Goal: Communication & Community: Answer question/provide support

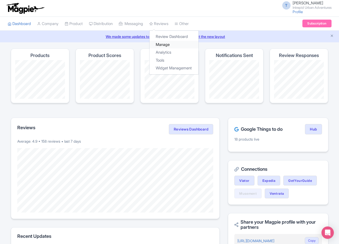
click at [169, 45] on link "Manage" at bounding box center [173, 45] width 49 height 8
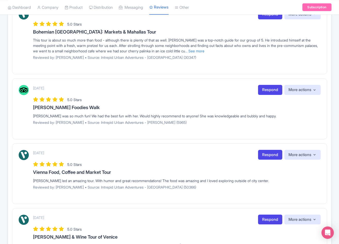
scroll to position [557, 0]
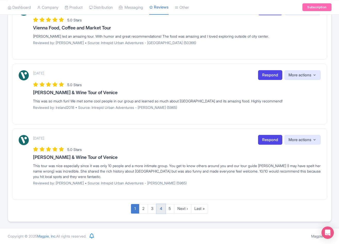
click at [158, 207] on link "4" at bounding box center [160, 209] width 9 height 10
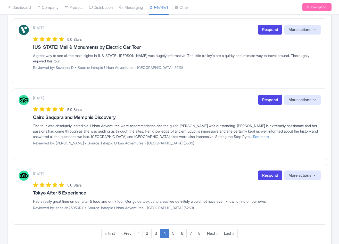
scroll to position [604, 0]
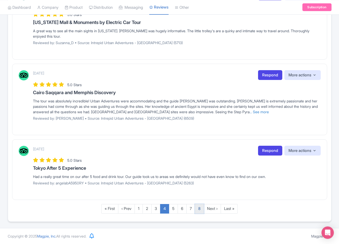
click at [198, 209] on link "8" at bounding box center [199, 209] width 9 height 10
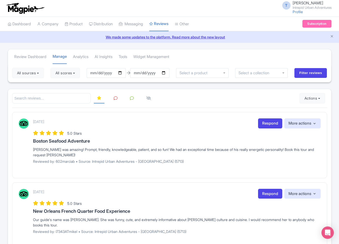
click at [187, 72] on input "select-one" at bounding box center [194, 73] width 31 height 5
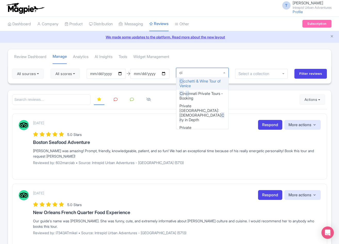
type input "cic"
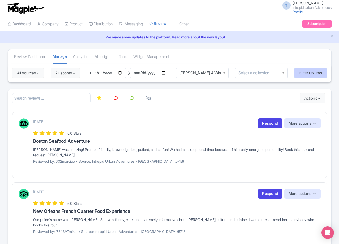
click at [302, 73] on input "Filter reviews" at bounding box center [310, 73] width 33 height 10
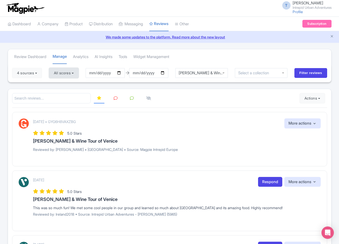
click at [72, 75] on button "All scores" at bounding box center [64, 73] width 30 height 10
click at [59, 86] on label "5 stars" at bounding box center [65, 85] width 12 height 6
click at [59, 85] on input "5 stars" at bounding box center [60, 83] width 3 height 3
checkbox input "false"
click at [59, 93] on label "4 stars" at bounding box center [65, 93] width 12 height 6
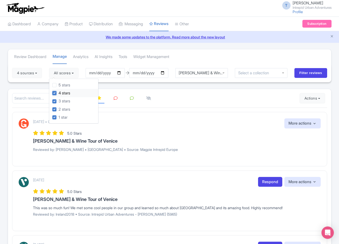
click at [59, 93] on input "4 stars" at bounding box center [60, 91] width 3 height 3
checkbox input "false"
click at [59, 102] on label "3 stars" at bounding box center [65, 101] width 12 height 6
click at [59, 102] on input "3 stars" at bounding box center [60, 99] width 3 height 3
checkbox input "false"
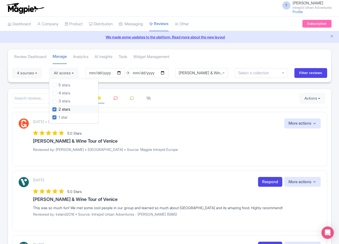
click at [59, 109] on label "2 stars" at bounding box center [65, 109] width 12 height 6
click at [59, 109] on input "2 stars" at bounding box center [60, 107] width 3 height 3
checkbox input "false"
click at [301, 72] on input "Filter reviews" at bounding box center [310, 73] width 33 height 10
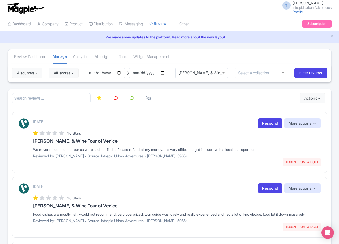
drag, startPoint x: 275, startPoint y: 122, endPoint x: 227, endPoint y: 140, distance: 51.3
click at [275, 122] on link "Respond" at bounding box center [270, 123] width 24 height 10
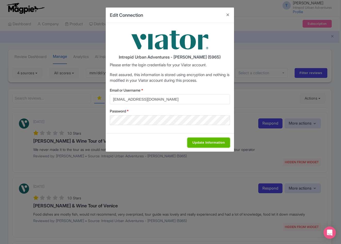
click at [210, 141] on input "Update Information" at bounding box center [208, 143] width 42 height 10
type input "Saving..."
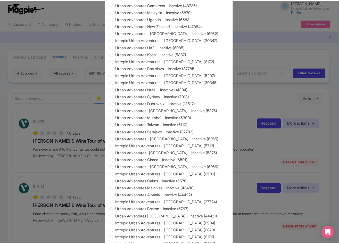
scroll to position [432, 0]
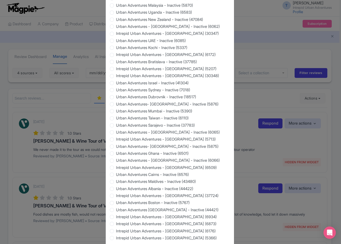
type input "Update Information"
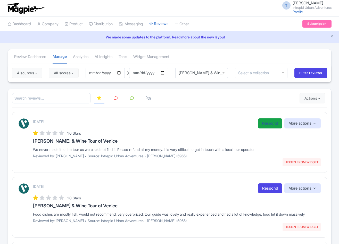
click at [272, 124] on link "Respond" at bounding box center [270, 123] width 24 height 10
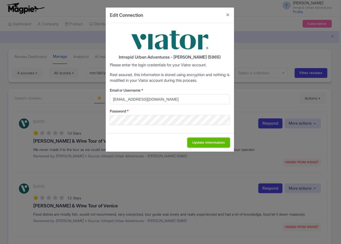
click at [212, 147] on input "Update Information" at bounding box center [208, 143] width 42 height 10
type input "Saving..."
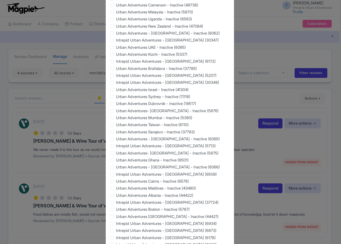
scroll to position [432, 0]
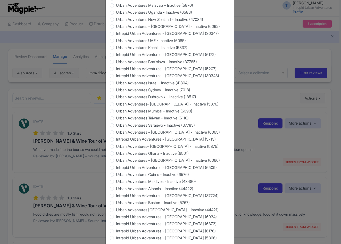
type input "Saving..."
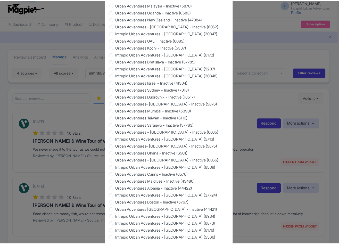
scroll to position [0, 0]
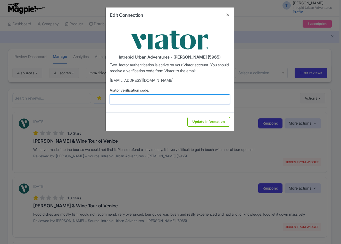
click at [196, 103] on input "Viator verification code:" at bounding box center [170, 99] width 120 height 10
paste input "459100"
type input "459100"
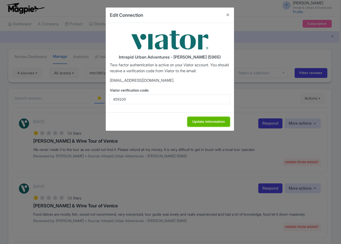
click at [207, 126] on input "Update Information" at bounding box center [208, 122] width 42 height 10
type input "Update Information"
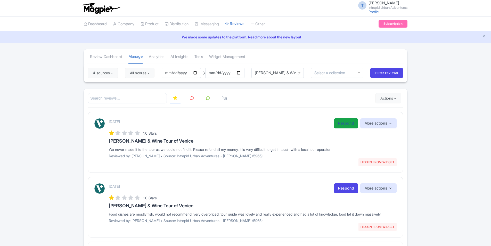
click at [348, 126] on link "Respond" at bounding box center [346, 123] width 24 height 10
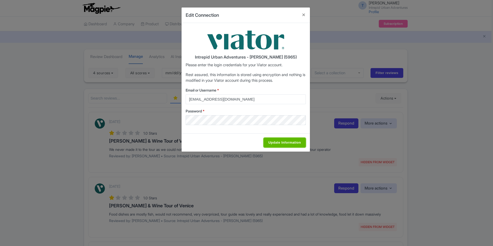
click at [298, 143] on input "Update Information" at bounding box center [284, 143] width 42 height 10
type input "Saving..."
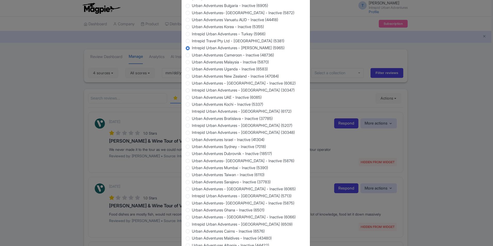
scroll to position [430, 0]
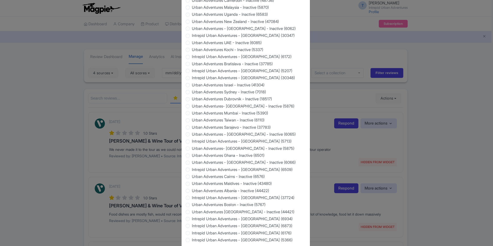
type input "Saving..."
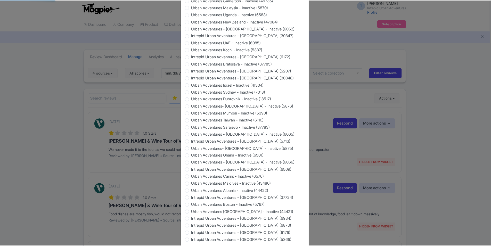
scroll to position [0, 0]
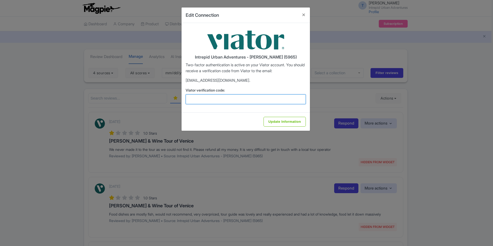
click at [263, 94] on input "Viator verification code:" at bounding box center [246, 99] width 120 height 10
paste input "321881"
type input "321881"
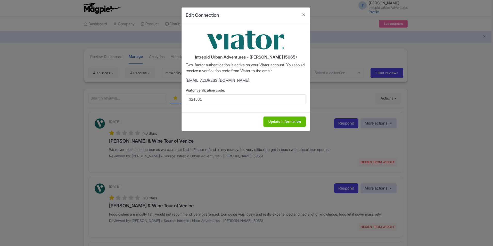
click at [278, 122] on input "Update Information" at bounding box center [284, 122] width 42 height 10
type input "Update Information"
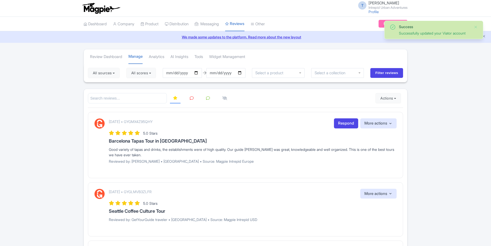
click at [292, 74] on div at bounding box center [278, 73] width 53 height 10
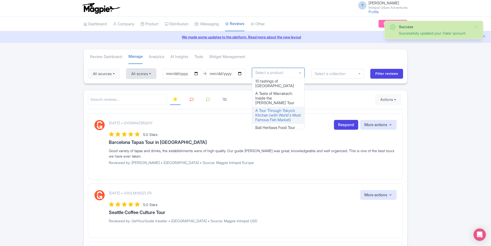
click at [150, 72] on button "All scores" at bounding box center [141, 74] width 30 height 10
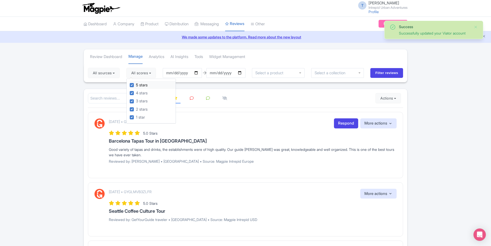
click at [136, 85] on label "5 stars" at bounding box center [142, 85] width 12 height 6
click at [136, 85] on input "5 stars" at bounding box center [137, 83] width 3 height 3
checkbox input "false"
drag, startPoint x: 133, startPoint y: 93, endPoint x: 132, endPoint y: 99, distance: 6.7
click at [136, 93] on label "4 stars" at bounding box center [142, 93] width 12 height 6
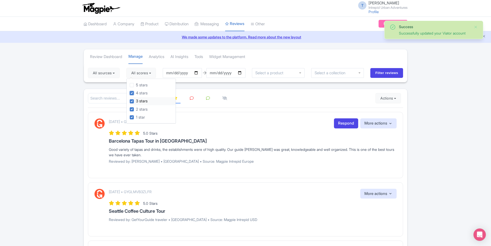
click at [136, 93] on input "4 stars" at bounding box center [137, 91] width 3 height 3
checkbox input "false"
drag, startPoint x: 132, startPoint y: 101, endPoint x: 131, endPoint y: 109, distance: 7.3
click at [136, 102] on label "3 stars" at bounding box center [142, 101] width 12 height 6
click at [136, 102] on input "3 stars" at bounding box center [137, 99] width 3 height 3
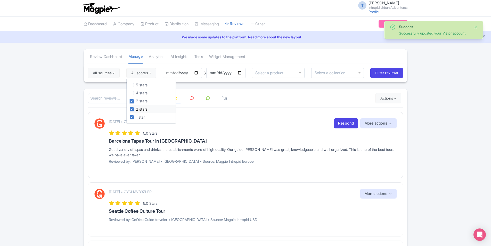
checkbox input "false"
click at [136, 109] on label "2 stars" at bounding box center [142, 109] width 12 height 6
click at [136, 109] on input "2 stars" at bounding box center [137, 107] width 3 height 3
checkbox input "false"
click at [384, 74] on input "Filter reviews" at bounding box center [386, 73] width 33 height 10
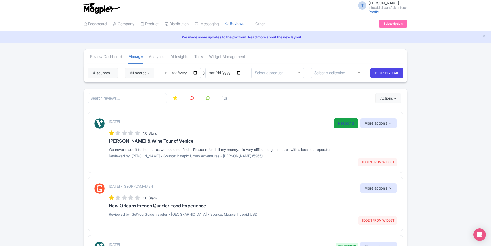
click at [343, 121] on link "Respond" at bounding box center [346, 123] width 24 height 10
click at [345, 123] on link "Respond" at bounding box center [346, 123] width 24 height 10
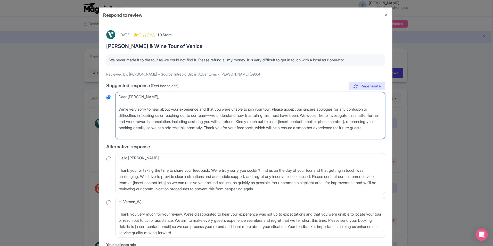
paste textarea "Hi Vernon, We are sorry that you found it difficult to locate the joining point…"
type textarea "Hi Vernon, We are sorry that you found it difficult to locate the joining point…"
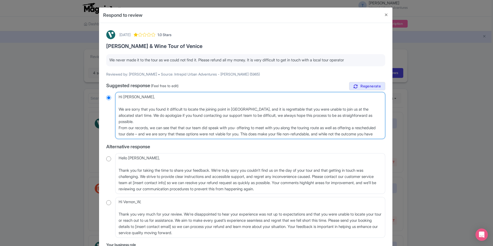
drag, startPoint x: 195, startPoint y: 135, endPoint x: 105, endPoint y: 94, distance: 99.2
click at [105, 94] on div "September 02, 2025 1.0 Stars Cicchetti & Wine Tour of Venice We never made it t…" at bounding box center [245, 146] width 285 height 239
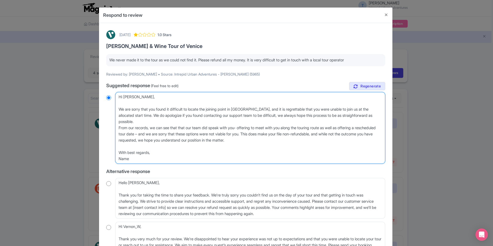
radio input "true"
drag, startPoint x: 144, startPoint y: 160, endPoint x: 114, endPoint y: 161, distance: 30.2
click at [114, 161] on div "Dear Vernon_W, We're very sorry to hear about your experience and that you were…" at bounding box center [245, 128] width 279 height 72
type textarea "Hi Vernon, We are sorry that you found it difficult to locate the joining point…"
radio input "true"
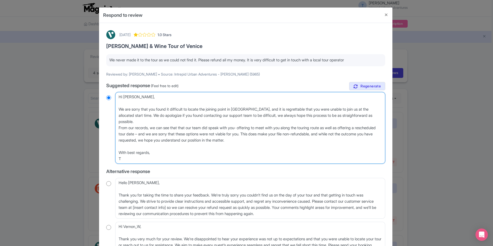
type textarea "Hi Vernon, We are sorry that you found it difficult to locate the joining point…"
radio input "true"
click at [353, 115] on textarea "Dear Vernon_W, We're very sorry to hear about your experience and that you were…" at bounding box center [250, 128] width 270 height 72
click at [351, 114] on textarea "Dear Vernon_W, We're very sorry to hear about your experience and that you were…" at bounding box center [250, 128] width 270 height 72
type textarea "Hi Vernon, We are sorry that you found it difficult to locate the joining point…"
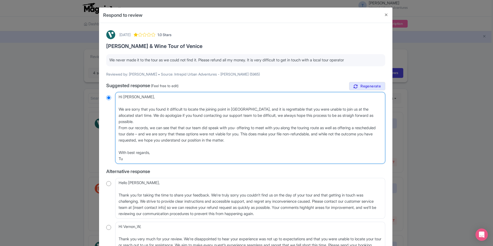
radio input "true"
click at [341, 124] on textarea "Dear Vernon_W, We're very sorry to hear about your experience and that you were…" at bounding box center [250, 128] width 270 height 72
click at [351, 115] on textarea "Dear Vernon_W, We're very sorry to hear about your experience and that you were…" at bounding box center [250, 128] width 270 height 72
type textarea "Hi Vernon, We are sorry that you found it difficult to locate the joining point…"
radio input "true"
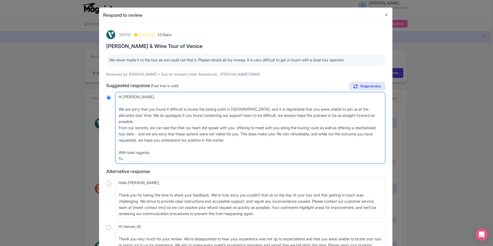
click at [341, 128] on textarea "Dear Vernon_W, We're very sorry to hear about your experience and that you were…" at bounding box center [250, 128] width 270 height 72
click at [193, 120] on textarea "Dear Vernon_W, We're very sorry to hear about your experience and that you were…" at bounding box center [250, 128] width 270 height 72
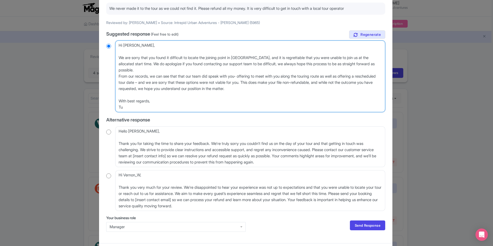
scroll to position [65, 0]
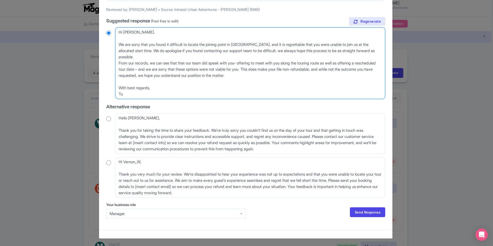
type textarea "Hi Vernon, We are sorry that you found it difficult to locate the joining point…"
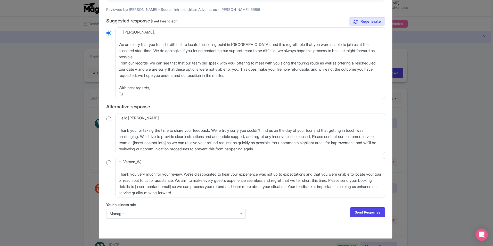
click at [136, 212] on div "Manager" at bounding box center [176, 213] width 133 height 5
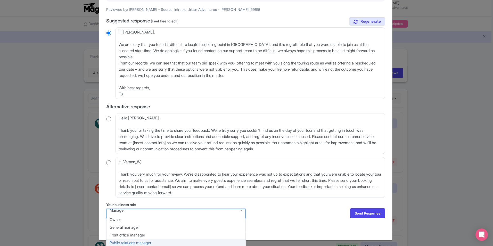
scroll to position [1, 0]
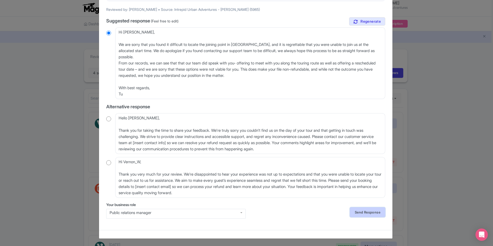
click at [374, 211] on link "Send Response" at bounding box center [367, 212] width 35 height 10
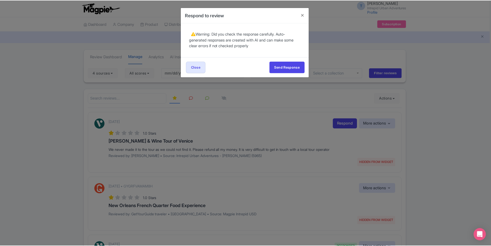
scroll to position [0, 0]
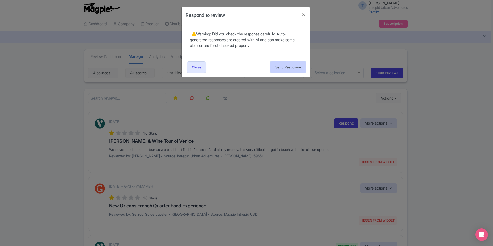
click at [282, 64] on button "Send Response" at bounding box center [287, 67] width 35 height 12
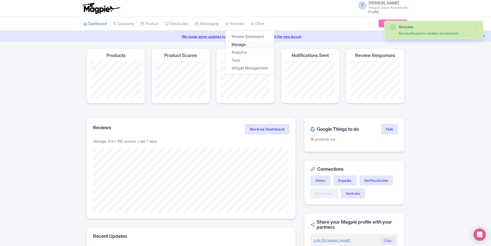
click at [244, 43] on link "Manage" at bounding box center [249, 45] width 49 height 8
